Goal: Find specific page/section: Locate a particular part of the current website

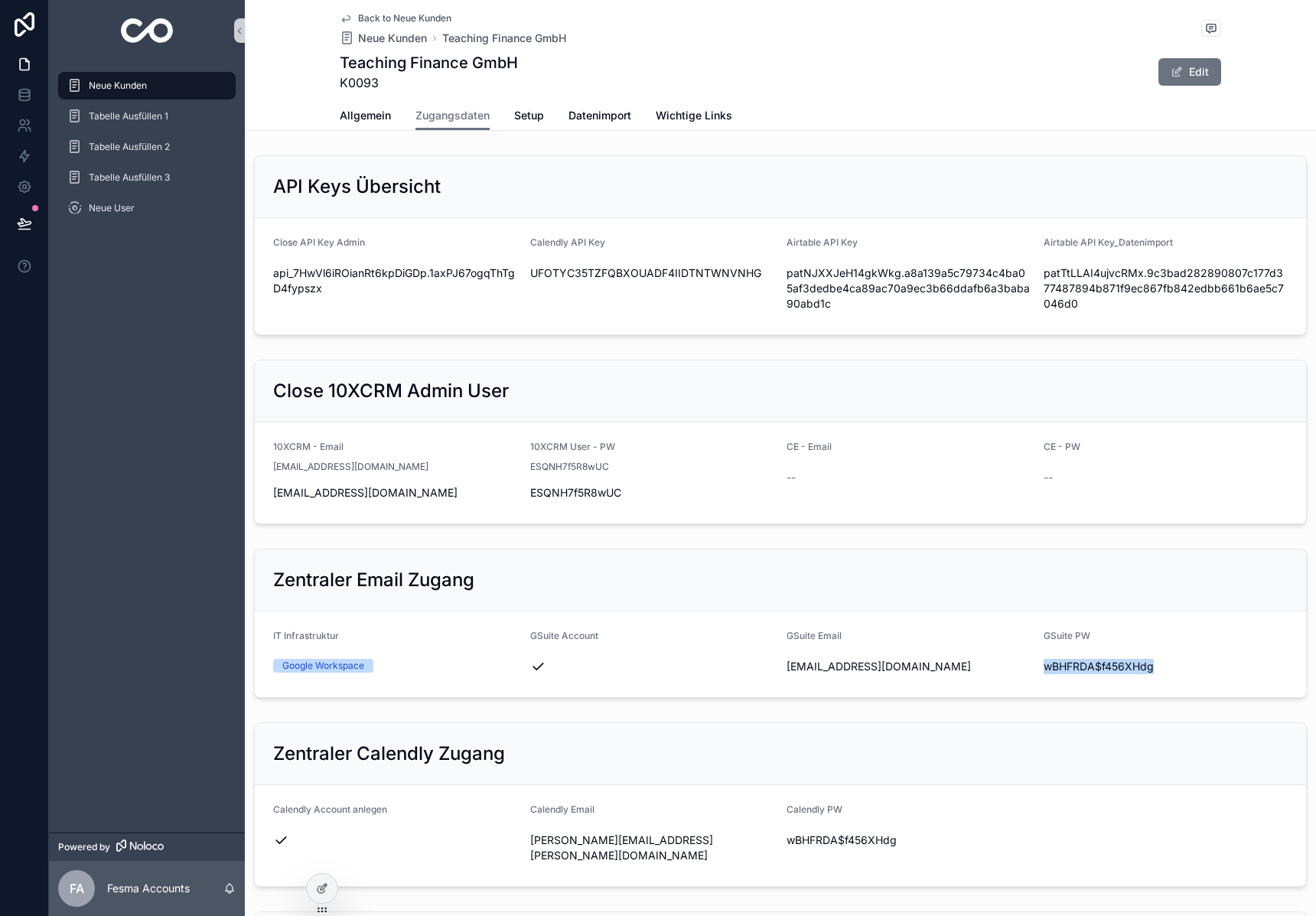
scroll to position [188, 0]
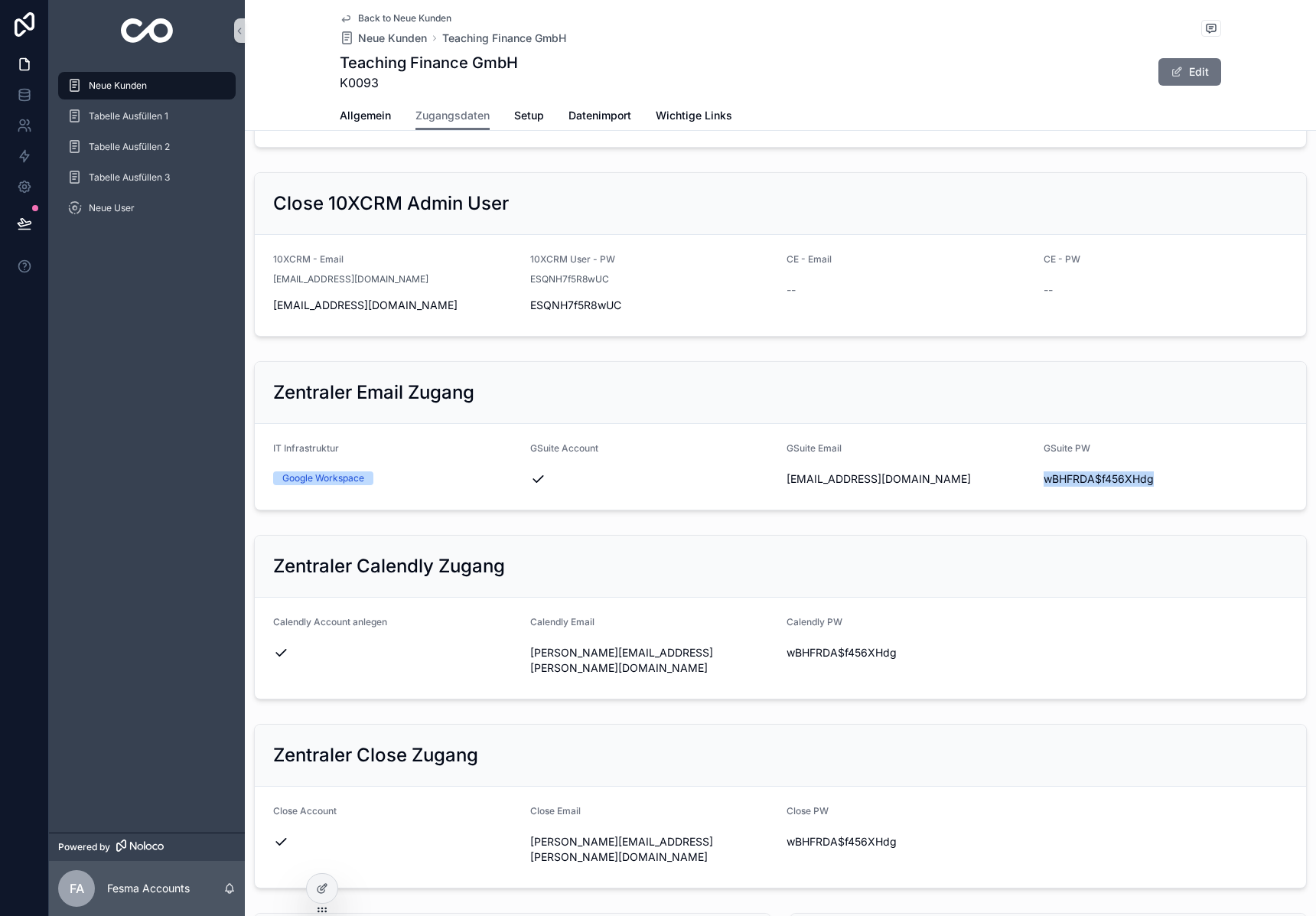
click at [137, 26] on img "scrollable content" at bounding box center [147, 30] width 52 height 24
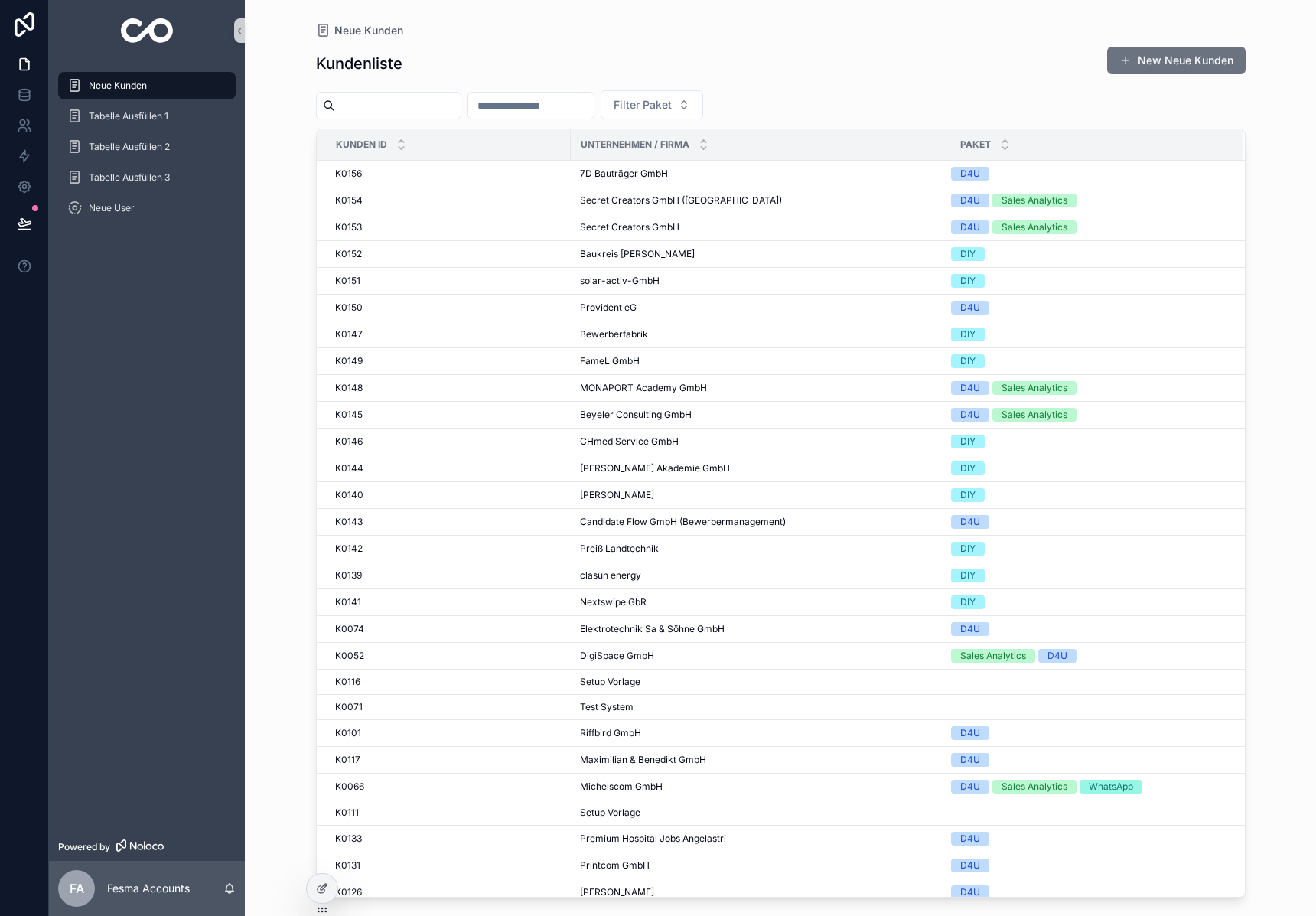
click at [428, 102] on input "scrollable content" at bounding box center [397, 106] width 126 height 22
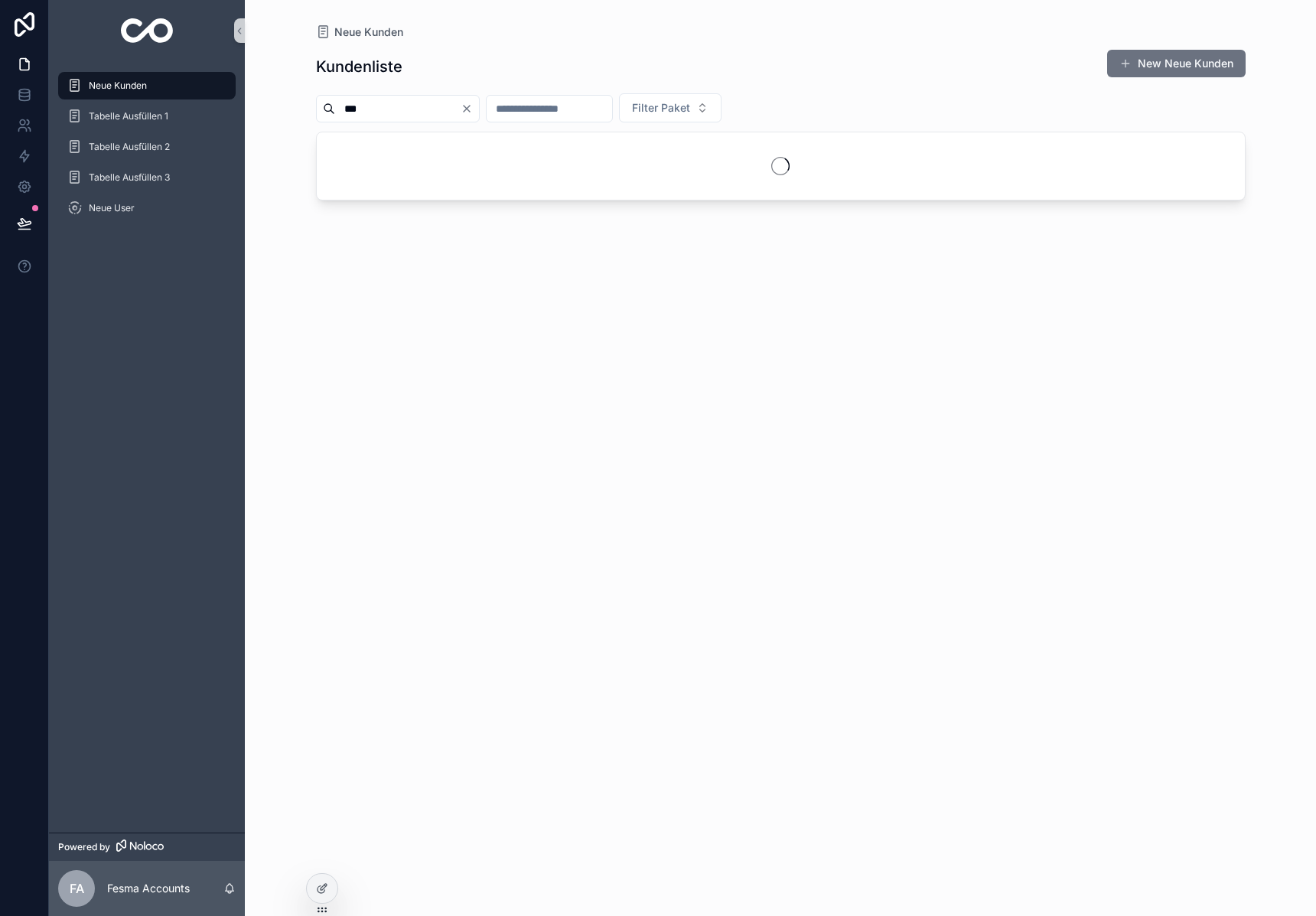
type input "***"
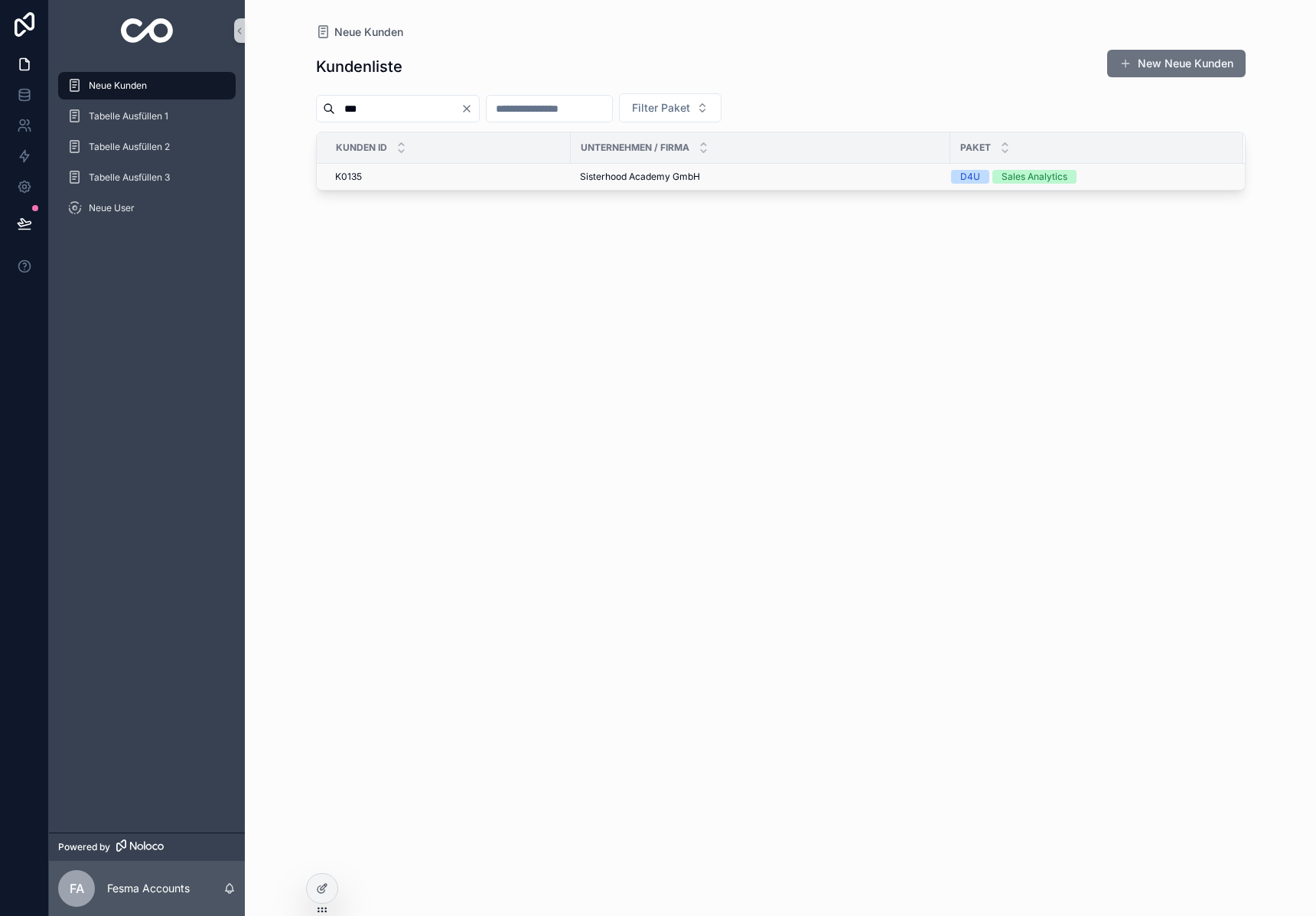
click at [594, 173] on span "Sisterhood Academy GmbH" at bounding box center [639, 177] width 120 height 13
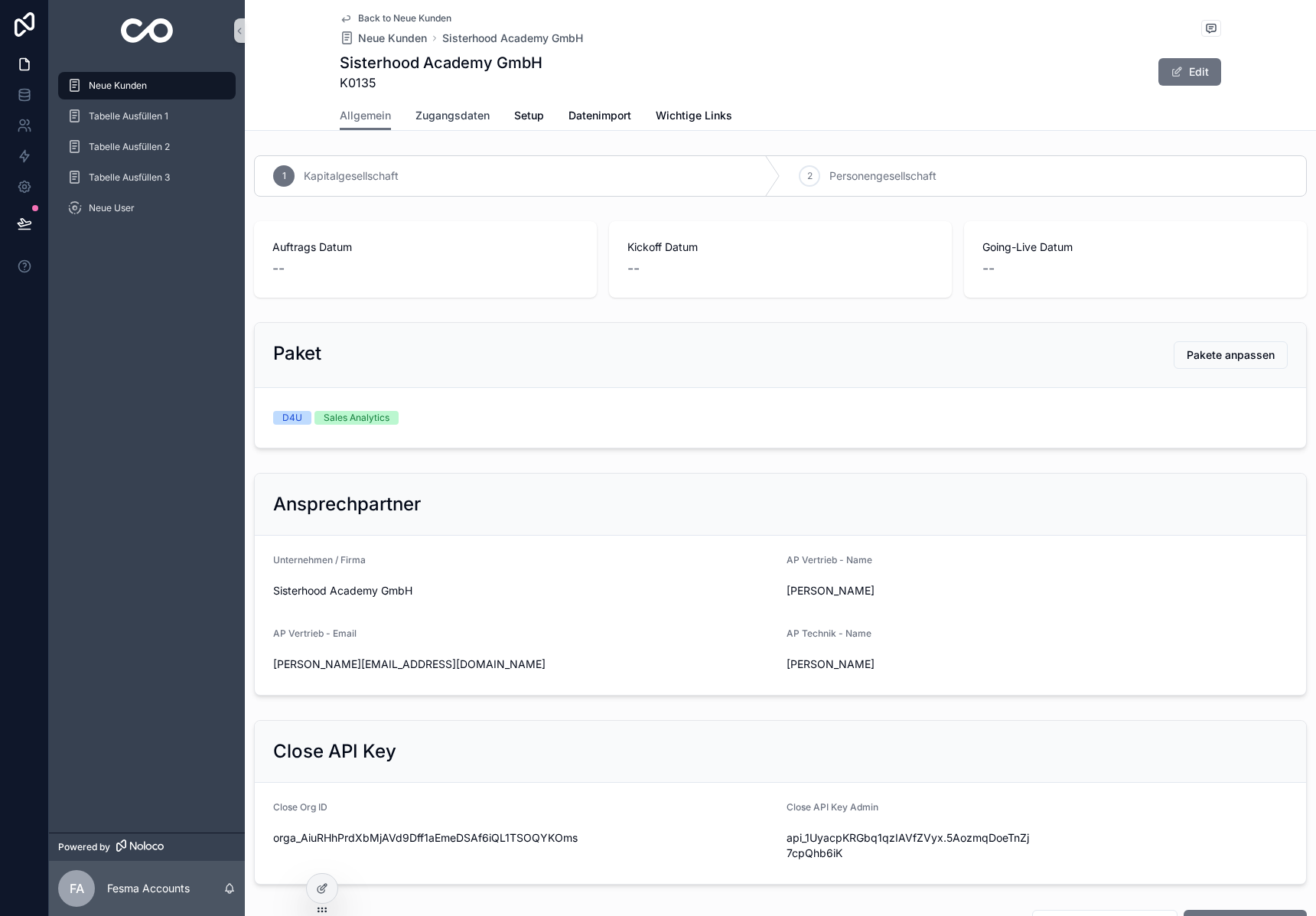
click at [461, 113] on span "Zugangsdaten" at bounding box center [453, 115] width 74 height 15
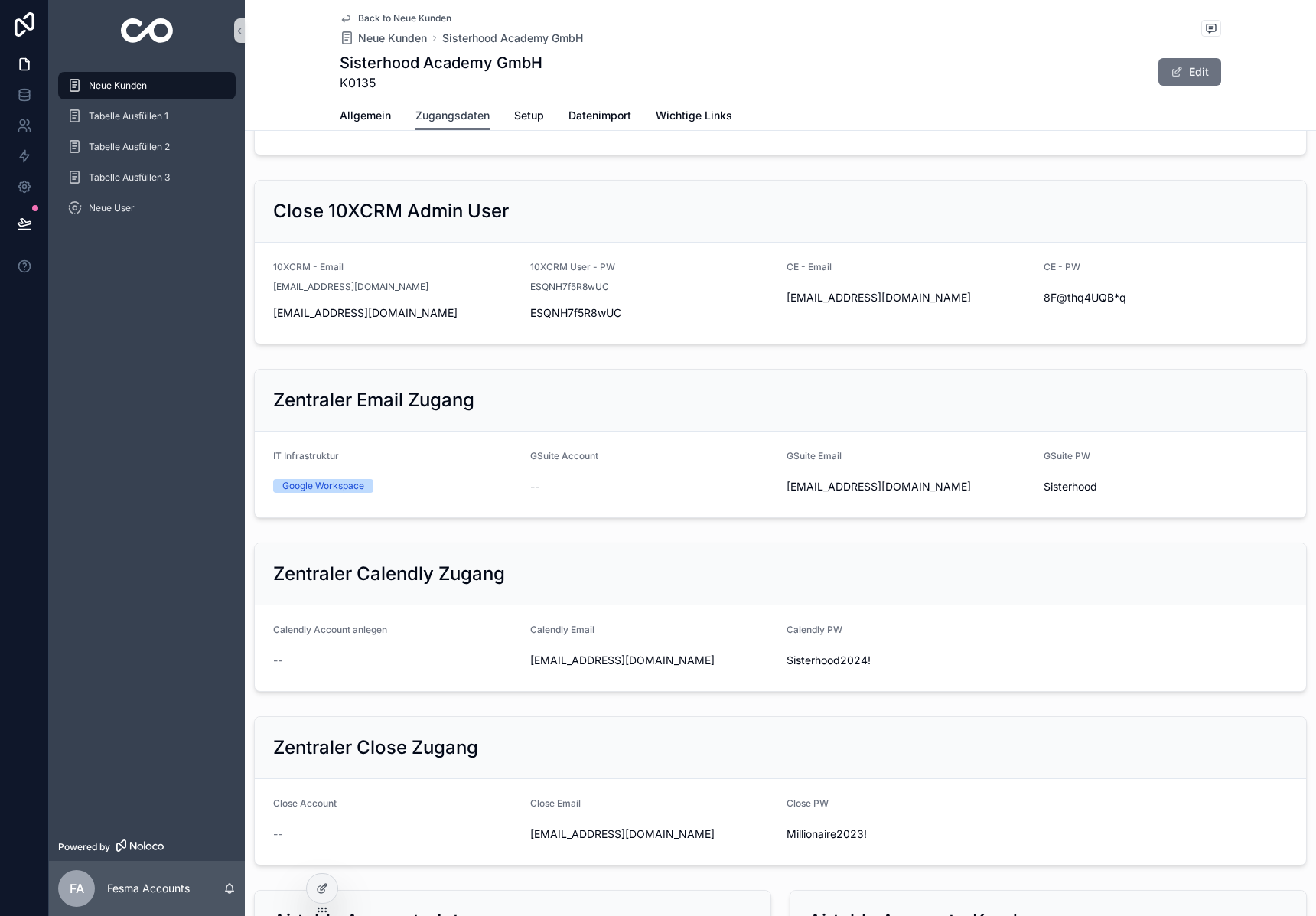
scroll to position [1891, 0]
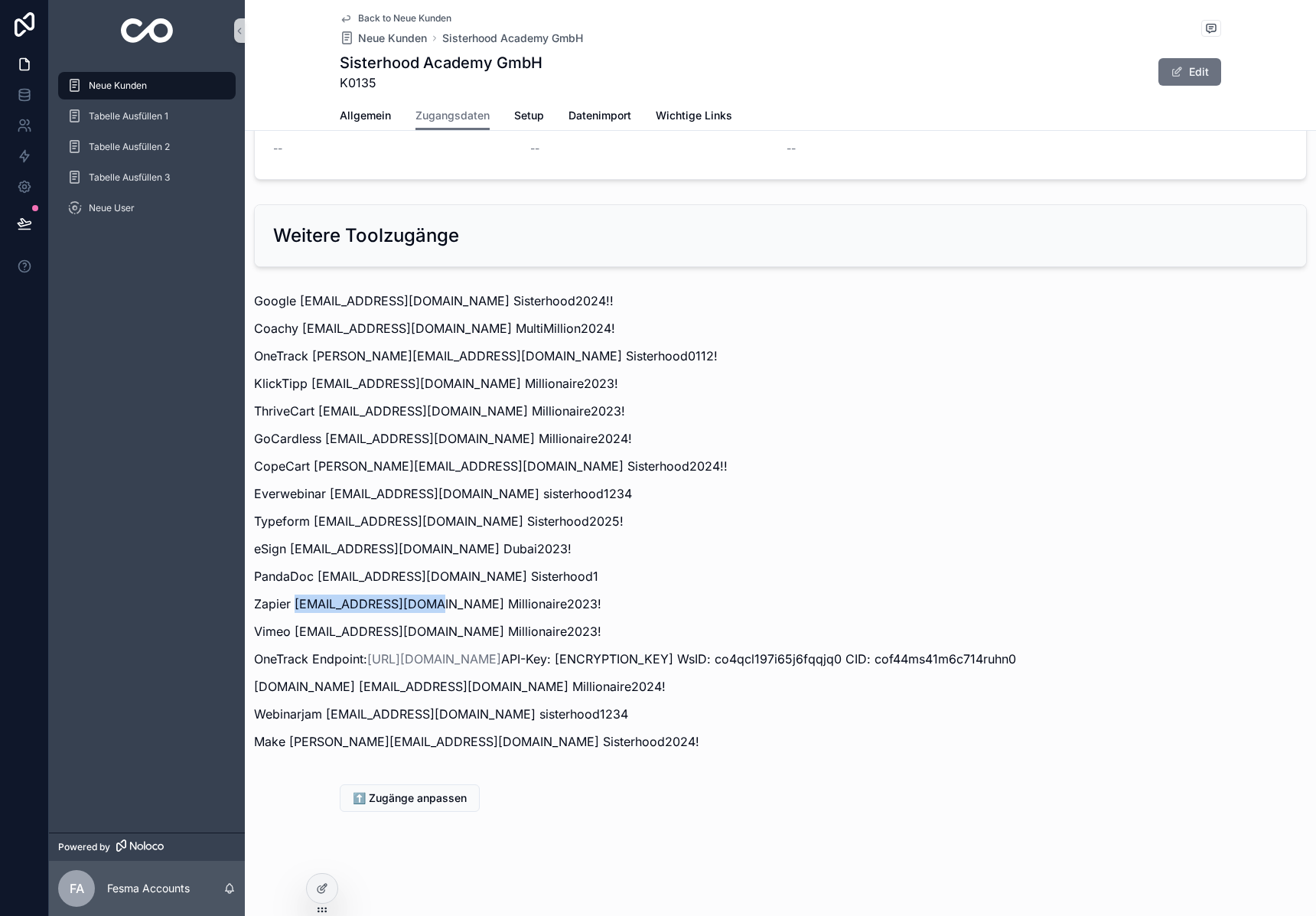
drag, startPoint x: 294, startPoint y: 587, endPoint x: 424, endPoint y: 586, distance: 130.0
click at [424, 594] on p "Zapier [EMAIL_ADDRESS][DOMAIN_NAME] Millionaire2023!" at bounding box center [780, 603] width 1053 height 18
copy p "[PERSON_NAME][EMAIL_ADDRESS][DOMAIN_NAME]"
drag, startPoint x: 432, startPoint y: 585, endPoint x: 551, endPoint y: 584, distance: 119.0
click at [551, 594] on p "Zapier [EMAIL_ADDRESS][DOMAIN_NAME] Millionaire2023!" at bounding box center [780, 603] width 1053 height 18
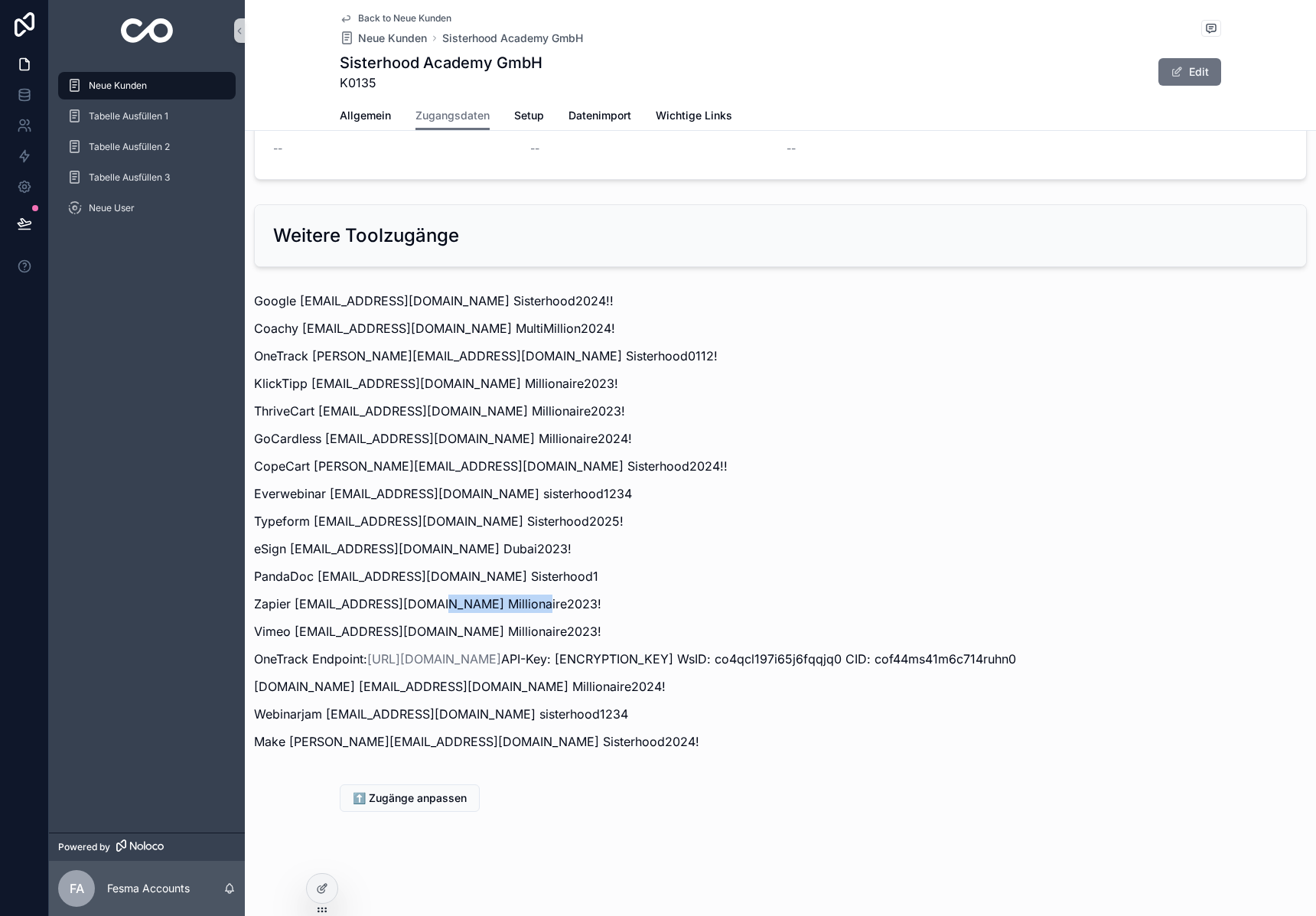
copy p "Millionaire2023!"
